Goal: Task Accomplishment & Management: Manage account settings

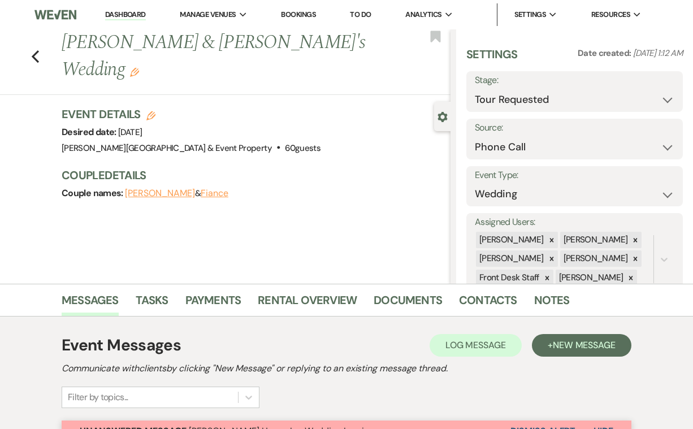
select select "2"
select select "22"
click at [34, 50] on use "button" at bounding box center [35, 56] width 7 height 12
select select "2"
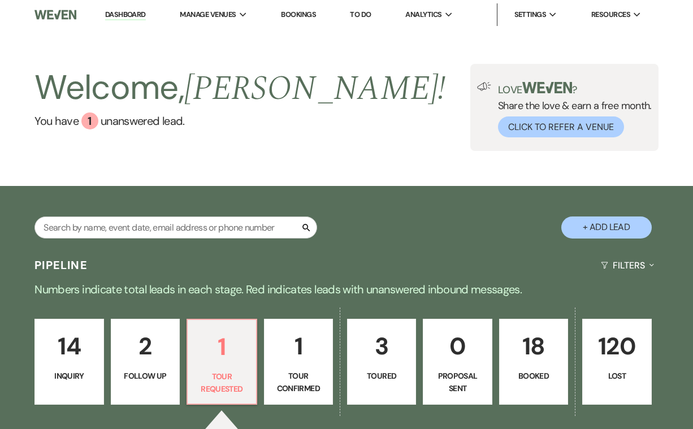
click at [126, 15] on link "Dashboard" at bounding box center [125, 15] width 41 height 11
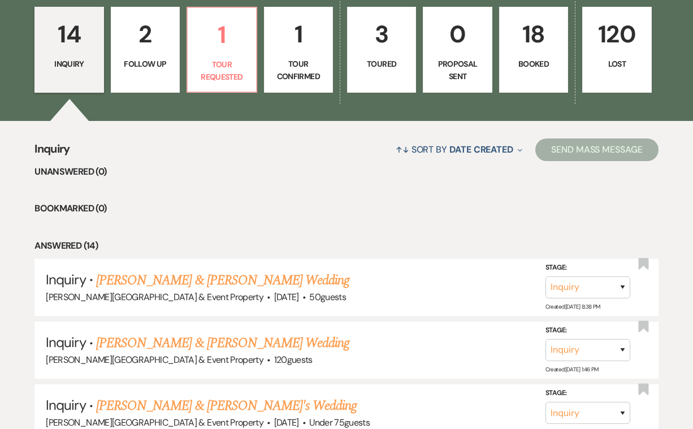
scroll to position [304, 0]
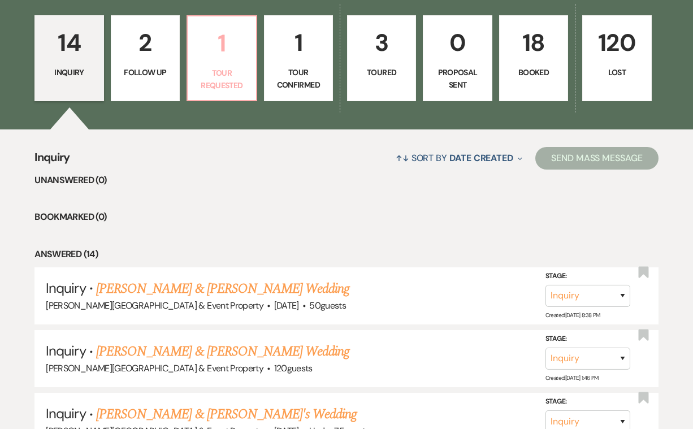
click at [219, 68] on p "Tour Requested" at bounding box center [222, 79] width 54 height 25
select select "2"
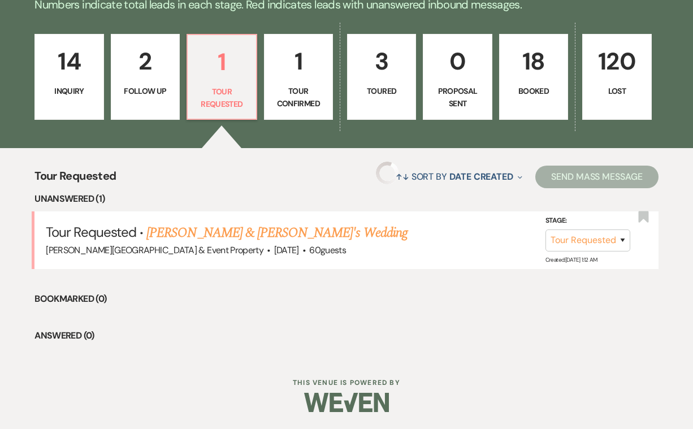
scroll to position [282, 0]
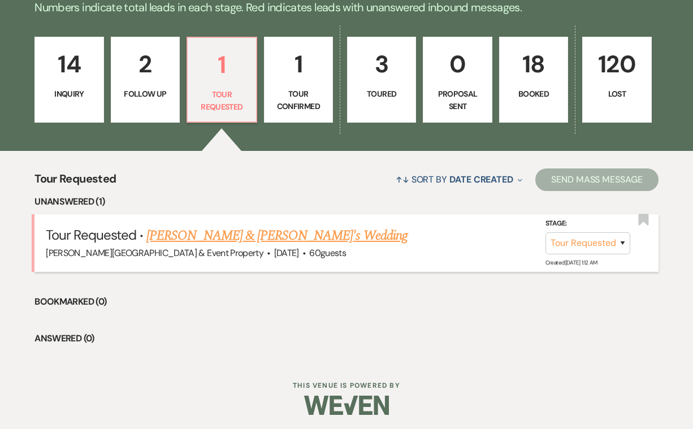
click at [273, 232] on link "[PERSON_NAME] & [PERSON_NAME]'s Wedding" at bounding box center [277, 236] width 261 height 20
select select "2"
select select "22"
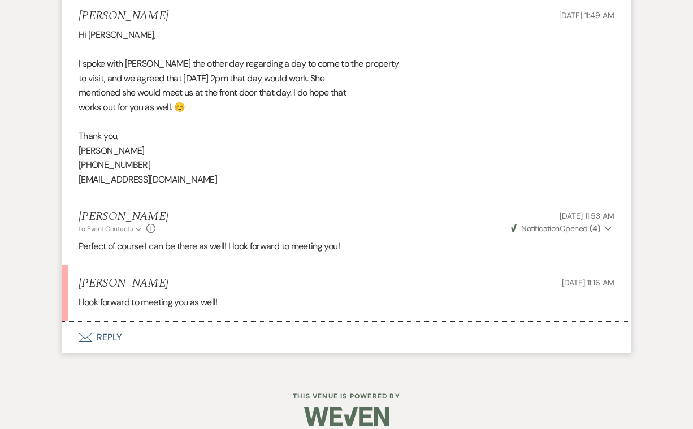
scroll to position [950, 0]
